Goal: Transaction & Acquisition: Download file/media

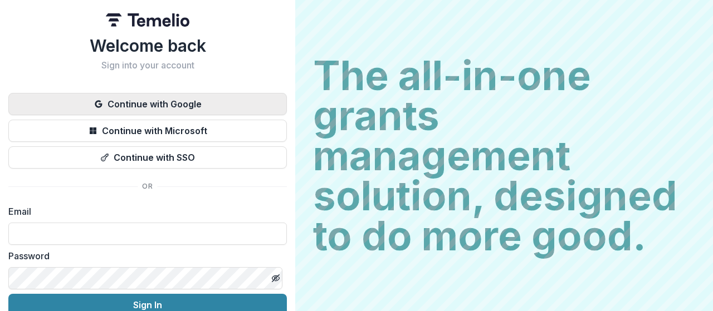
click at [202, 107] on button "Continue with Google" at bounding box center [147, 104] width 278 height 22
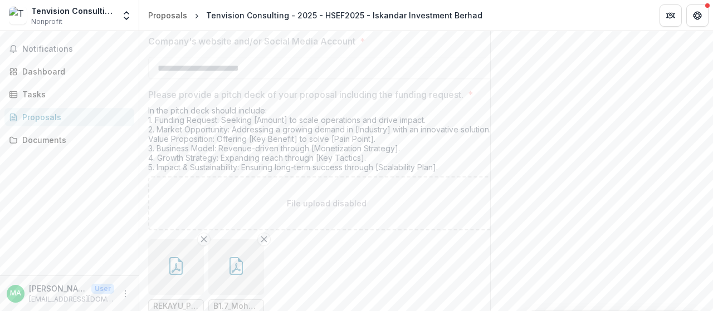
scroll to position [2517, 0]
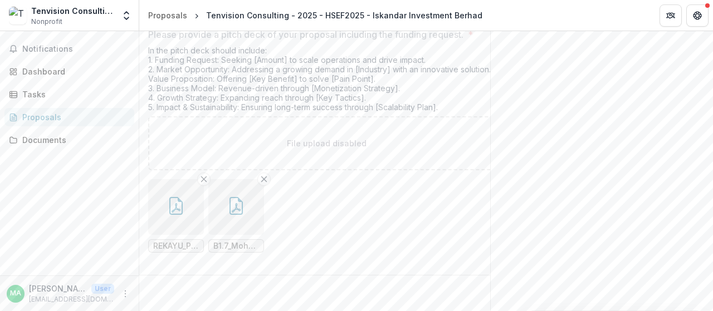
click at [180, 242] on span "REKAYU_Pitch_Deck (1).pdf" at bounding box center [176, 246] width 46 height 9
click at [166, 207] on button "button" at bounding box center [176, 207] width 56 height 56
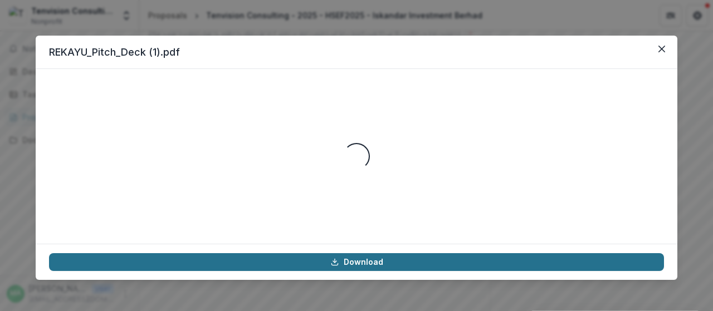
click at [319, 260] on link "Download" at bounding box center [356, 262] width 615 height 18
